Goal: Transaction & Acquisition: Purchase product/service

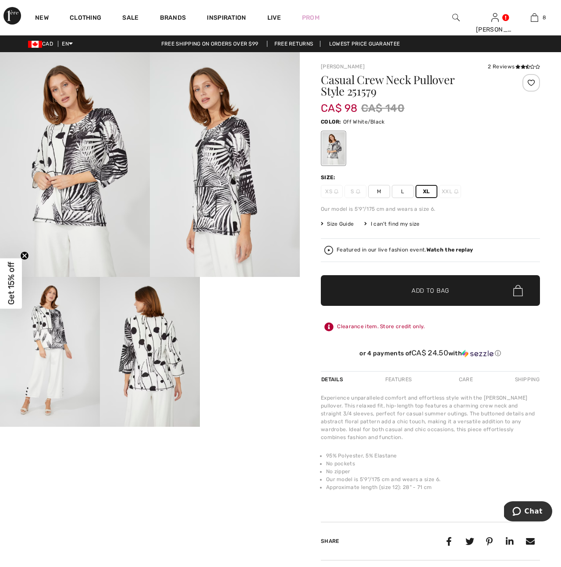
scroll to position [437, 0]
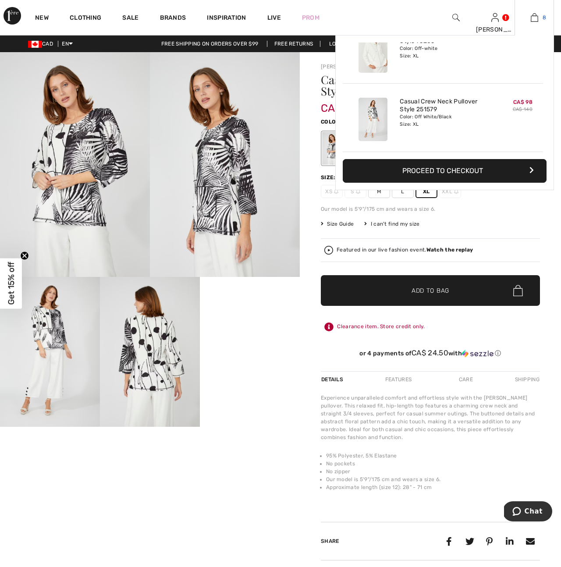
click at [535, 17] on img at bounding box center [533, 17] width 7 height 11
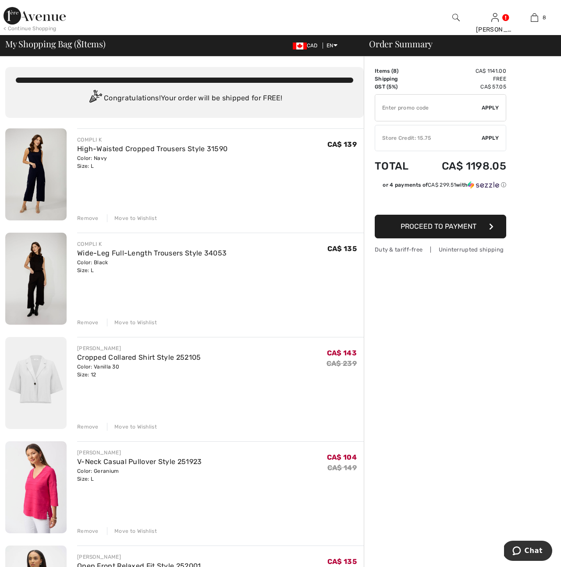
click at [453, 18] on img at bounding box center [455, 17] width 7 height 11
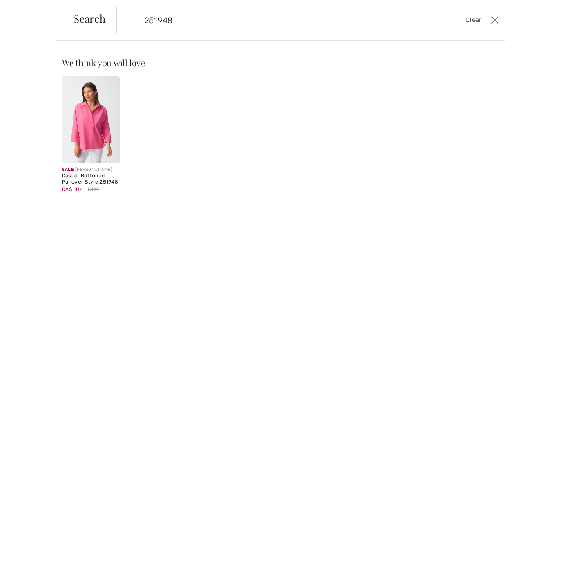
type input "251948"
click at [98, 142] on img at bounding box center [91, 119] width 58 height 87
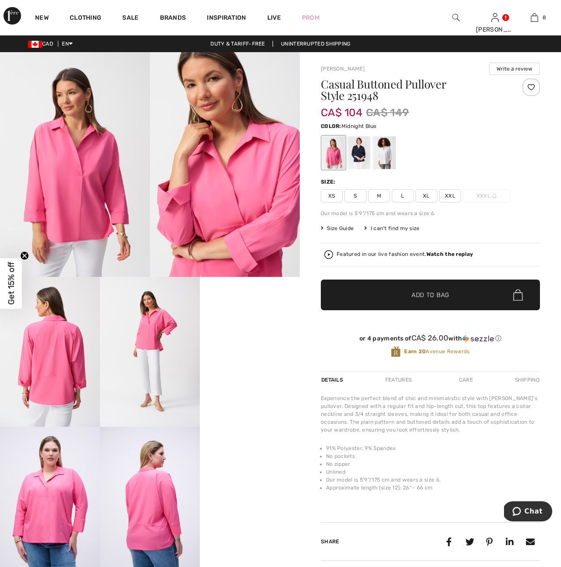
click at [362, 151] on div at bounding box center [358, 152] width 23 height 33
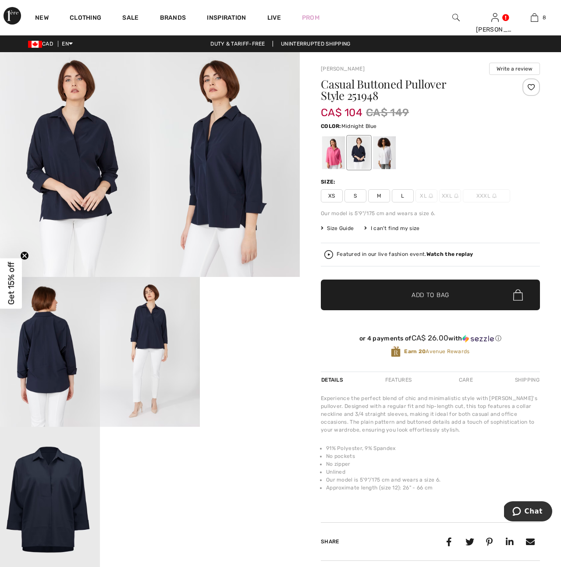
click at [399, 199] on span "L" at bounding box center [403, 195] width 22 height 13
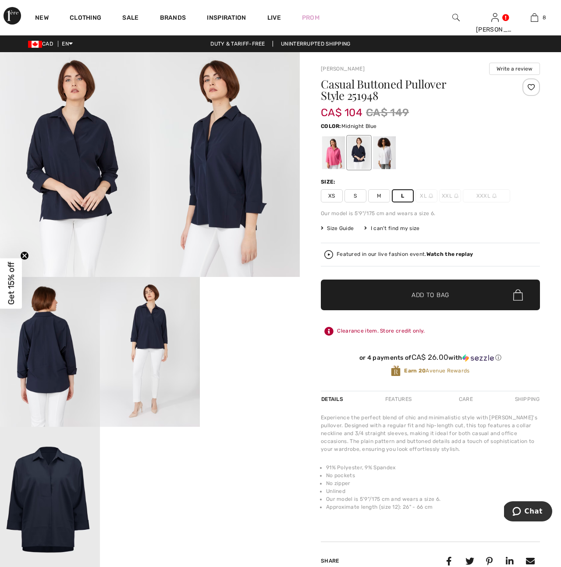
click at [445, 293] on span "Add to Bag" at bounding box center [430, 294] width 38 height 9
click at [457, 16] on img at bounding box center [455, 17] width 7 height 11
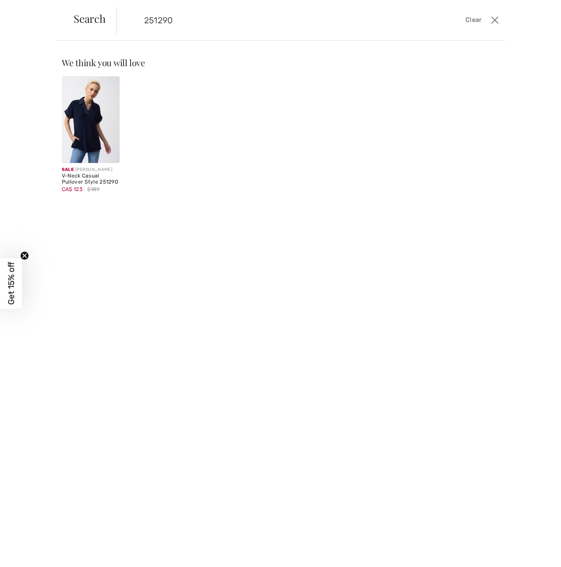
type input "251290"
click at [89, 129] on img at bounding box center [91, 119] width 58 height 87
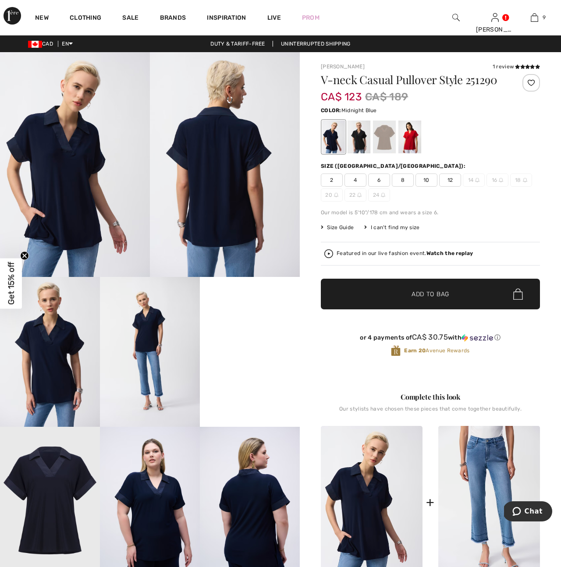
click at [452, 181] on span "12" at bounding box center [450, 179] width 22 height 13
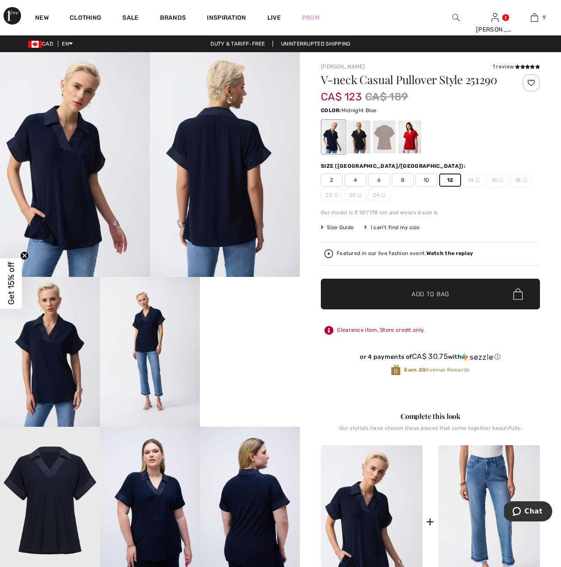
click at [431, 297] on span "Add to Bag" at bounding box center [430, 294] width 38 height 9
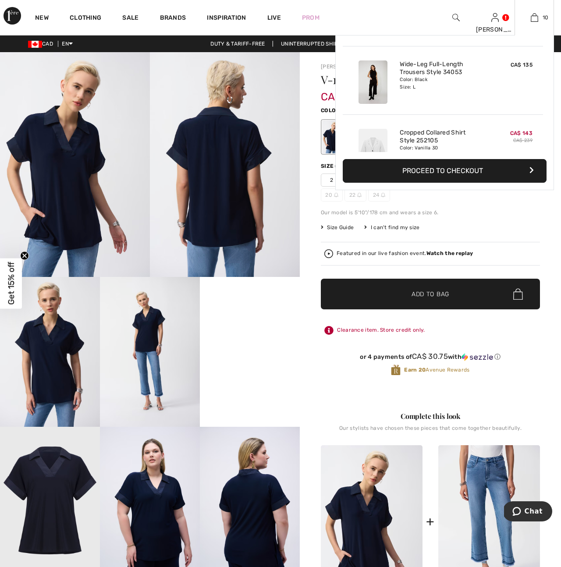
scroll to position [62, 0]
